Goal: Task Accomplishment & Management: Manage account settings

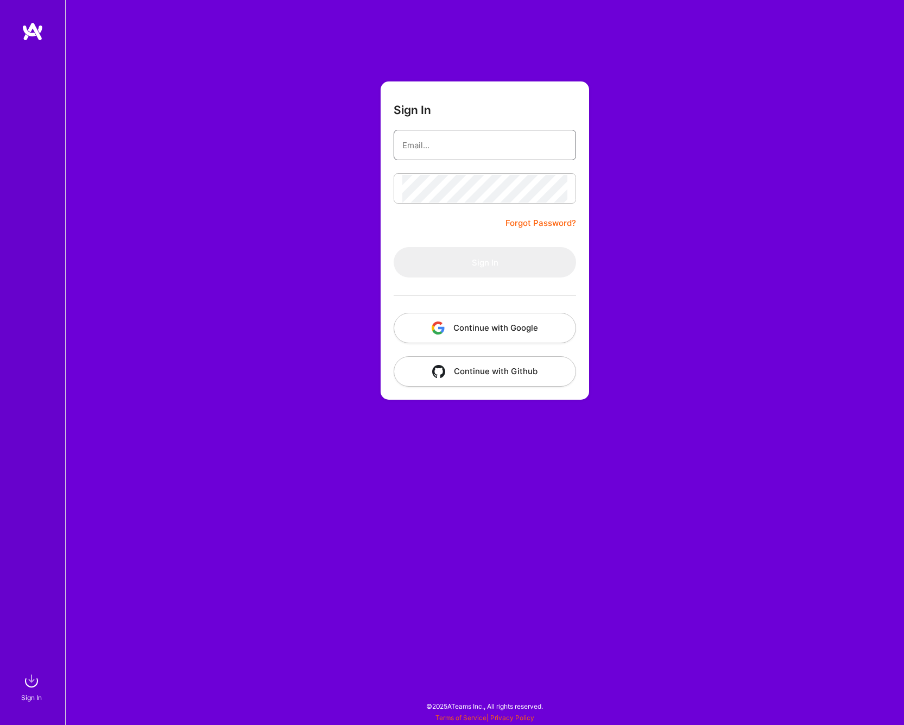
click at [482, 146] on input "email" at bounding box center [485, 145] width 165 height 28
type input "[PERSON_NAME][EMAIL_ADDRESS][DOMAIN_NAME]"
click at [481, 262] on button "Sign In" at bounding box center [485, 262] width 183 height 30
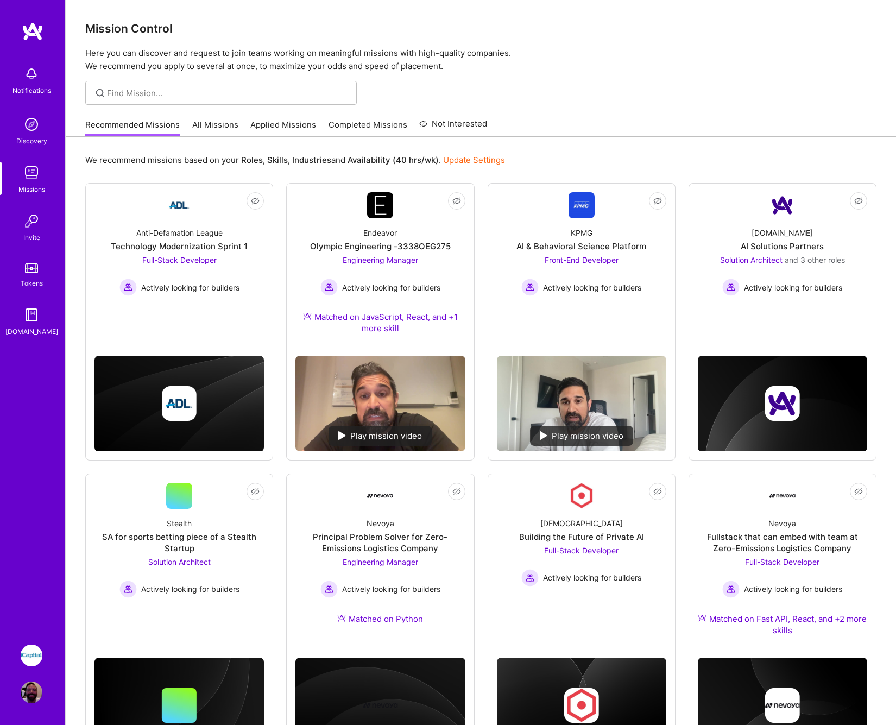
click at [282, 123] on link "Applied Missions" at bounding box center [283, 128] width 66 height 18
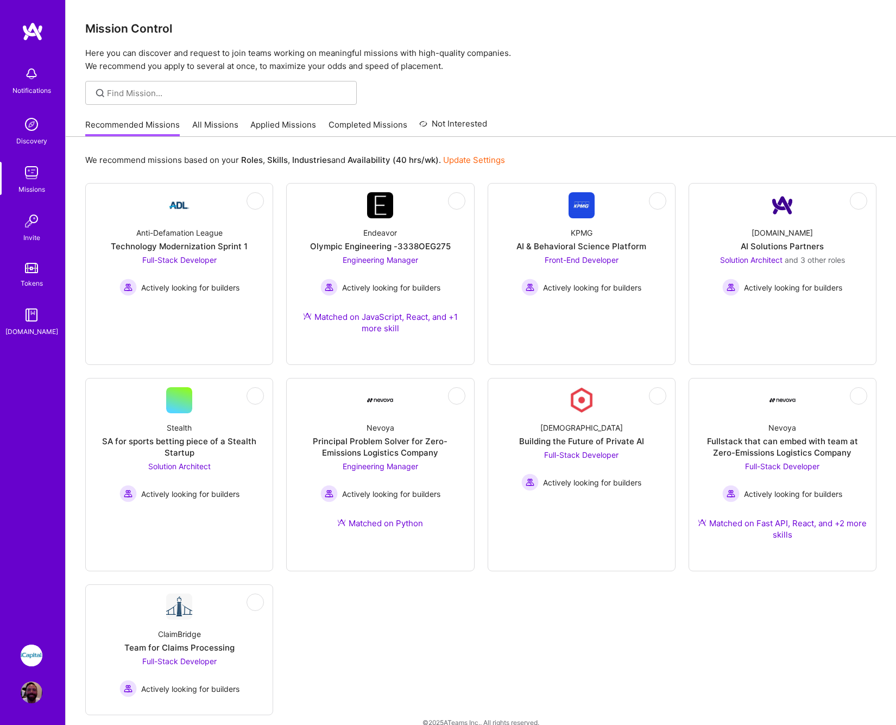
click at [282, 123] on link "Applied Missions" at bounding box center [283, 128] width 66 height 18
